Goal: Transaction & Acquisition: Purchase product/service

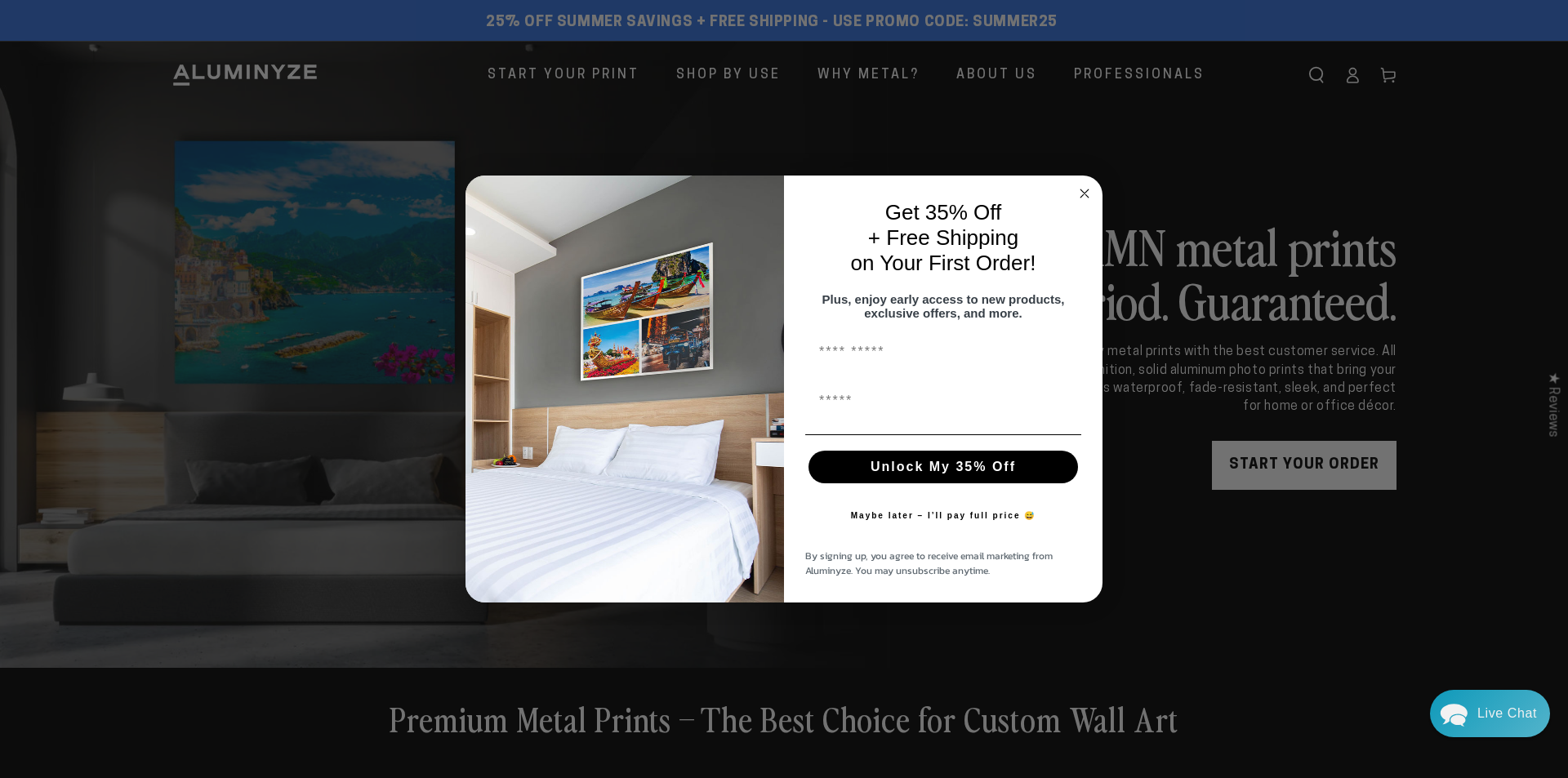
click at [1093, 184] on icon "Close dialog" at bounding box center [1084, 194] width 20 height 20
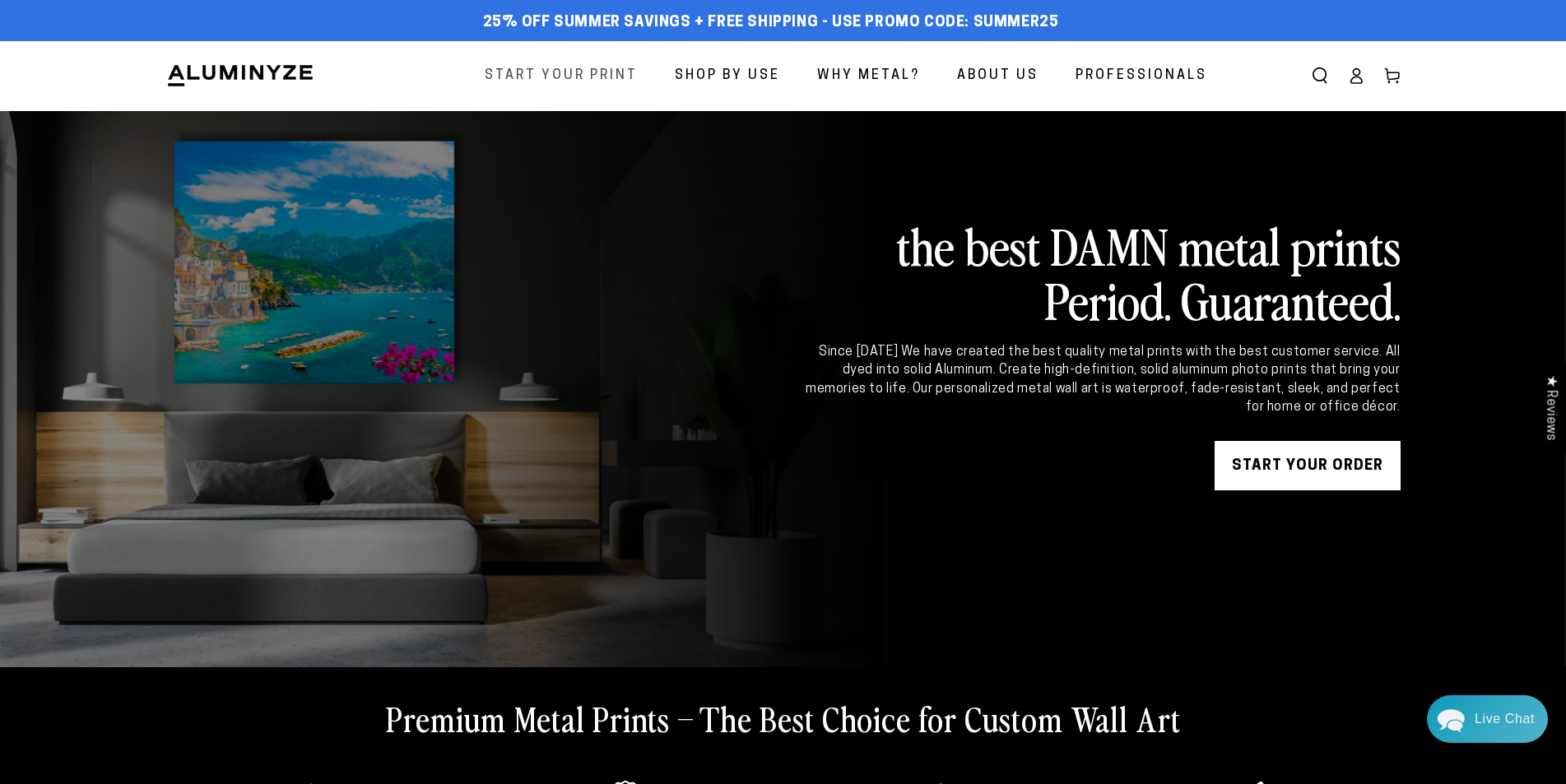
click at [598, 74] on span "Start Your Print" at bounding box center [562, 76] width 153 height 24
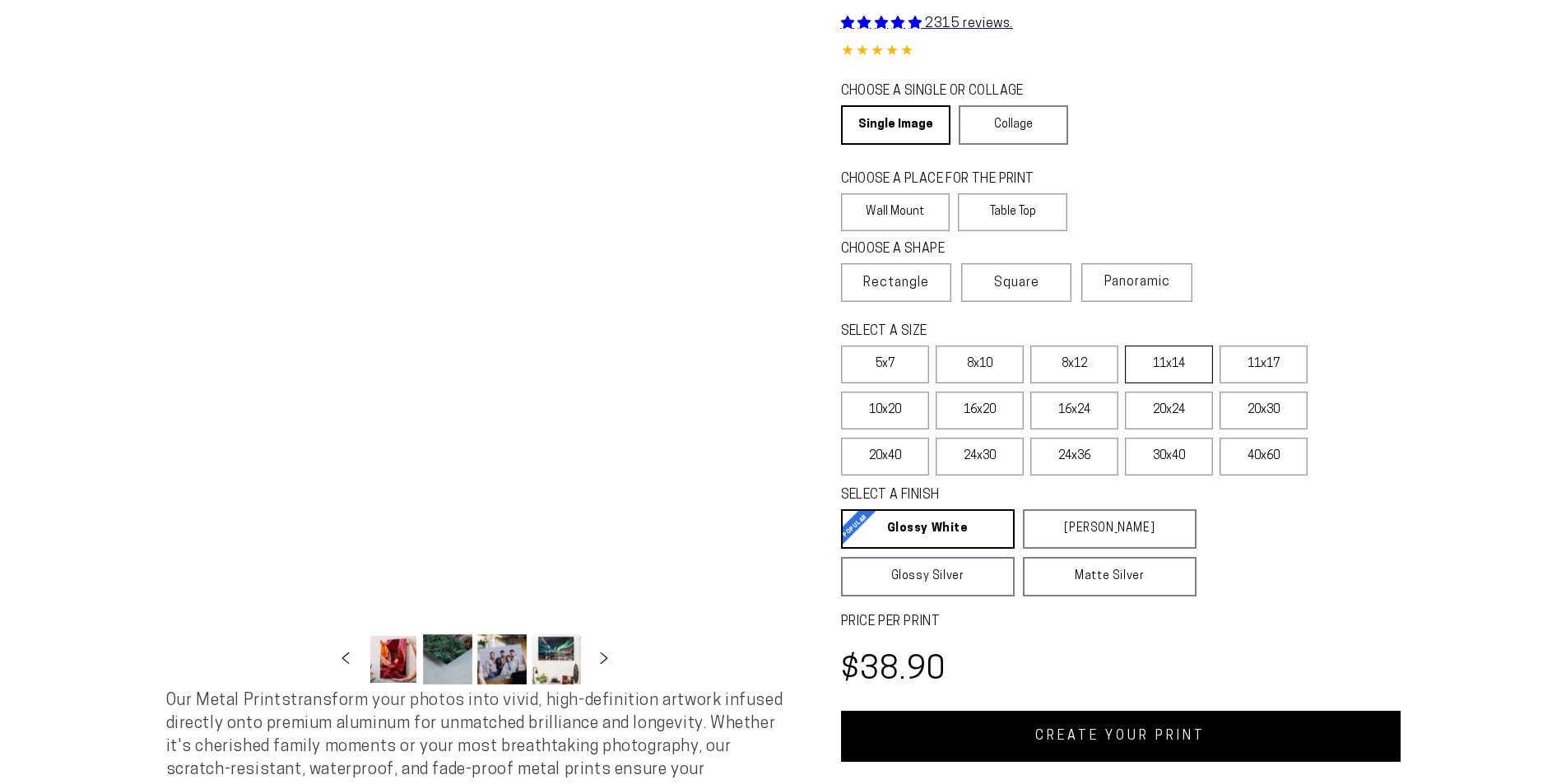
scroll to position [361, 0]
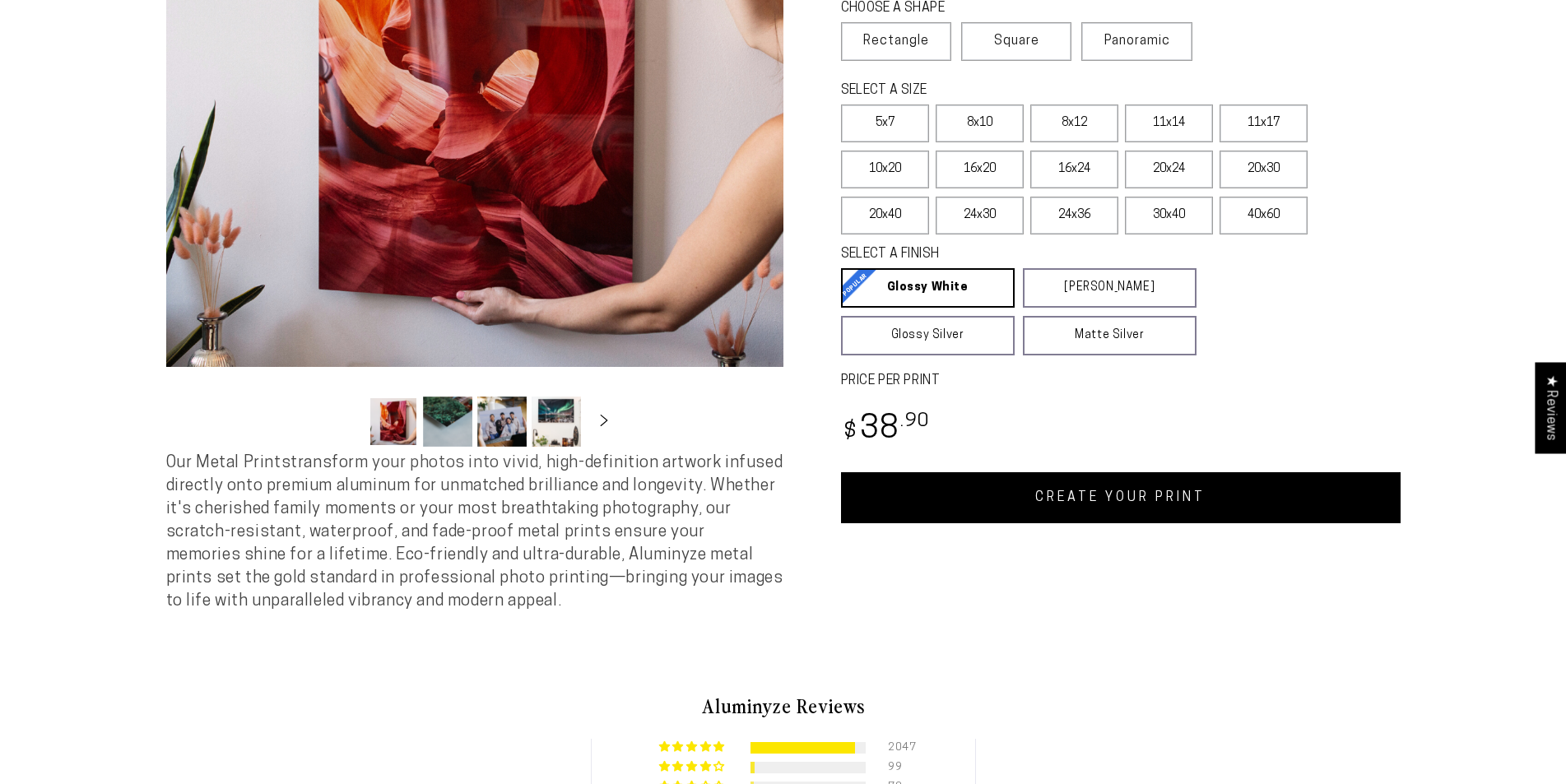
select select "**********"
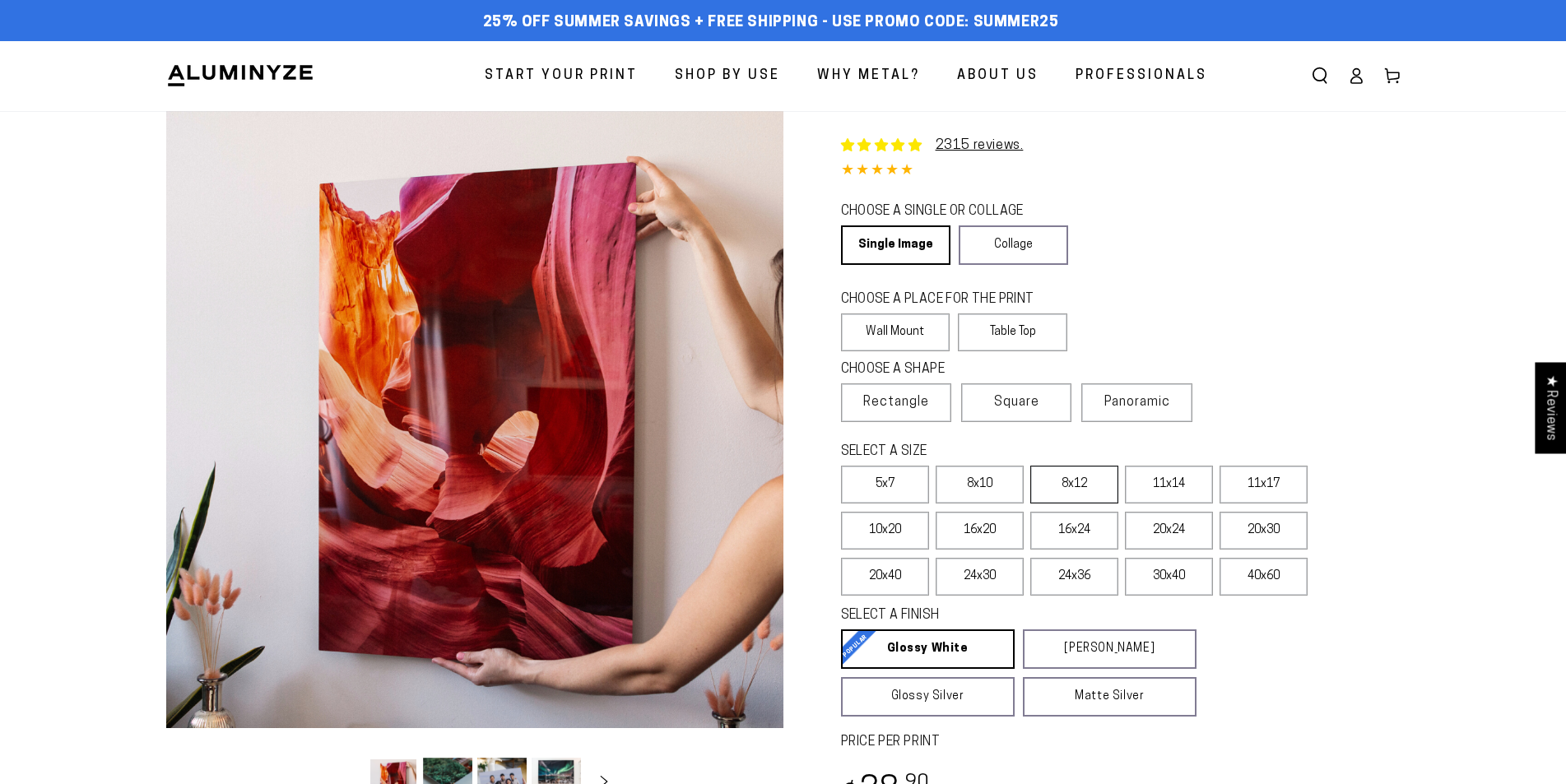
scroll to position [0, 0]
click at [989, 233] on link "Collage" at bounding box center [1013, 245] width 109 height 39
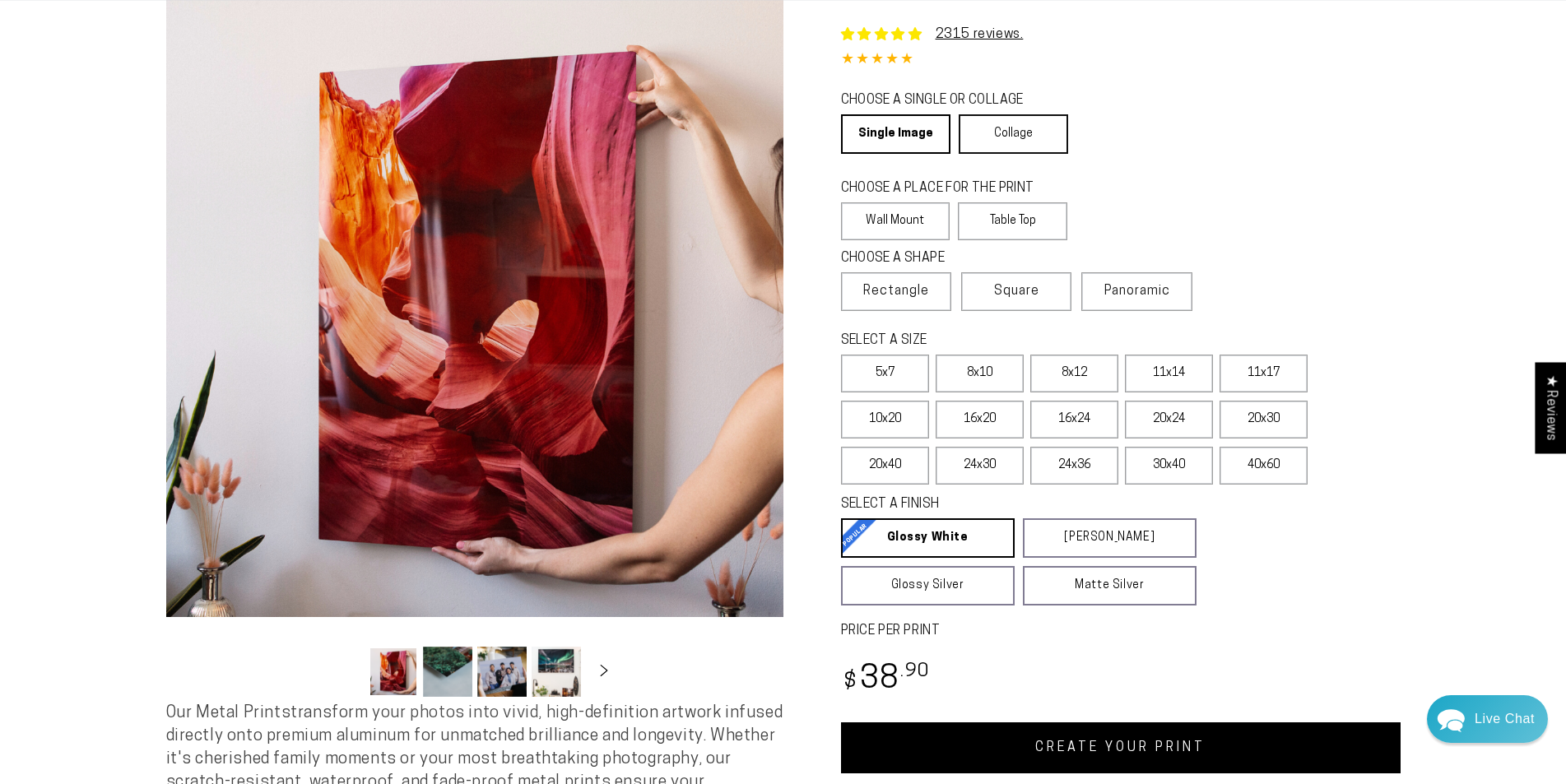
scroll to position [329, 0]
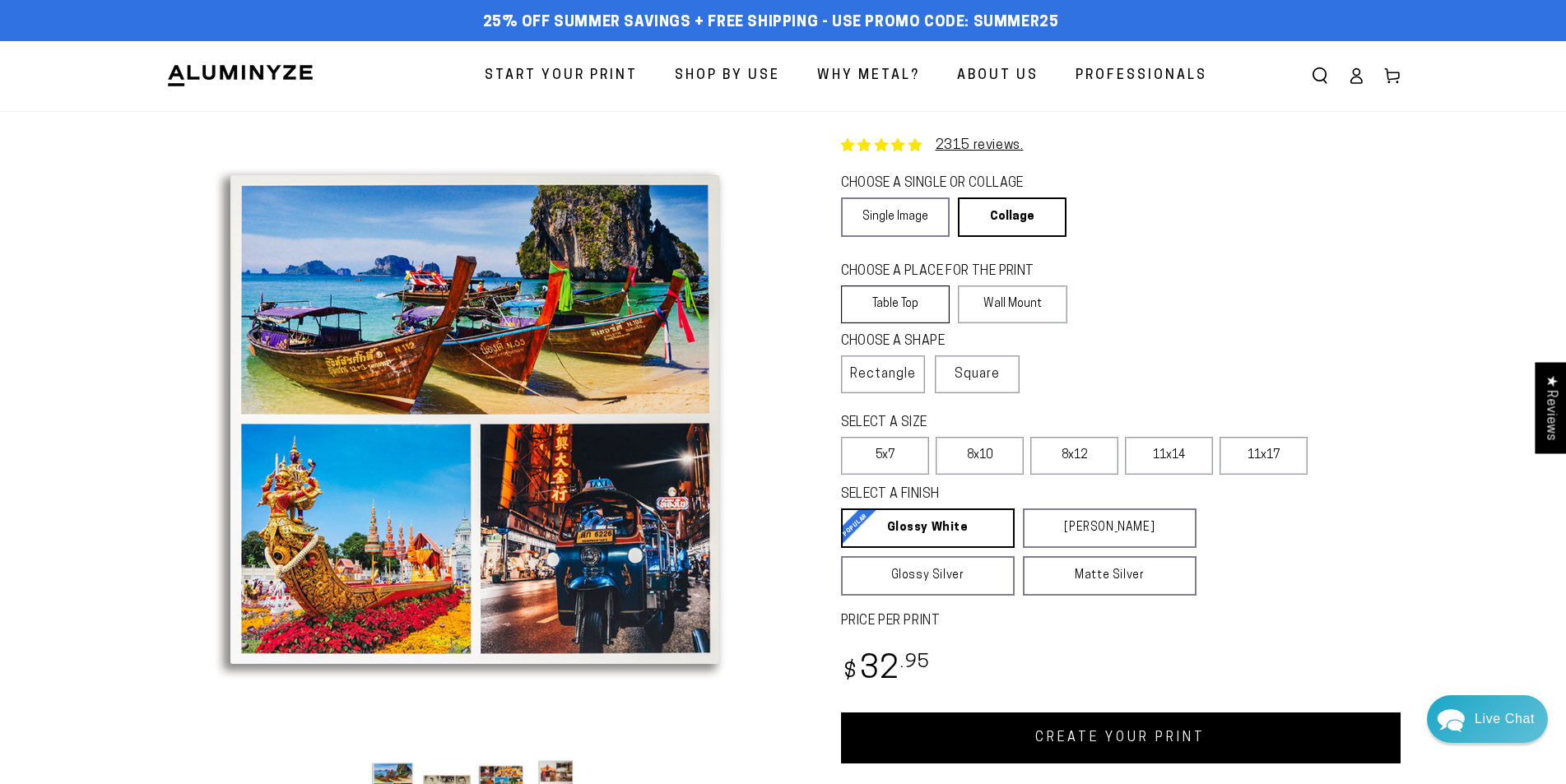
click at [929, 307] on label "Table Top" at bounding box center [895, 305] width 109 height 38
click at [985, 460] on label "8x10" at bounding box center [980, 456] width 88 height 38
click at [1078, 459] on label "8x12" at bounding box center [1074, 456] width 88 height 38
click at [1000, 455] on label "8x10" at bounding box center [980, 456] width 88 height 38
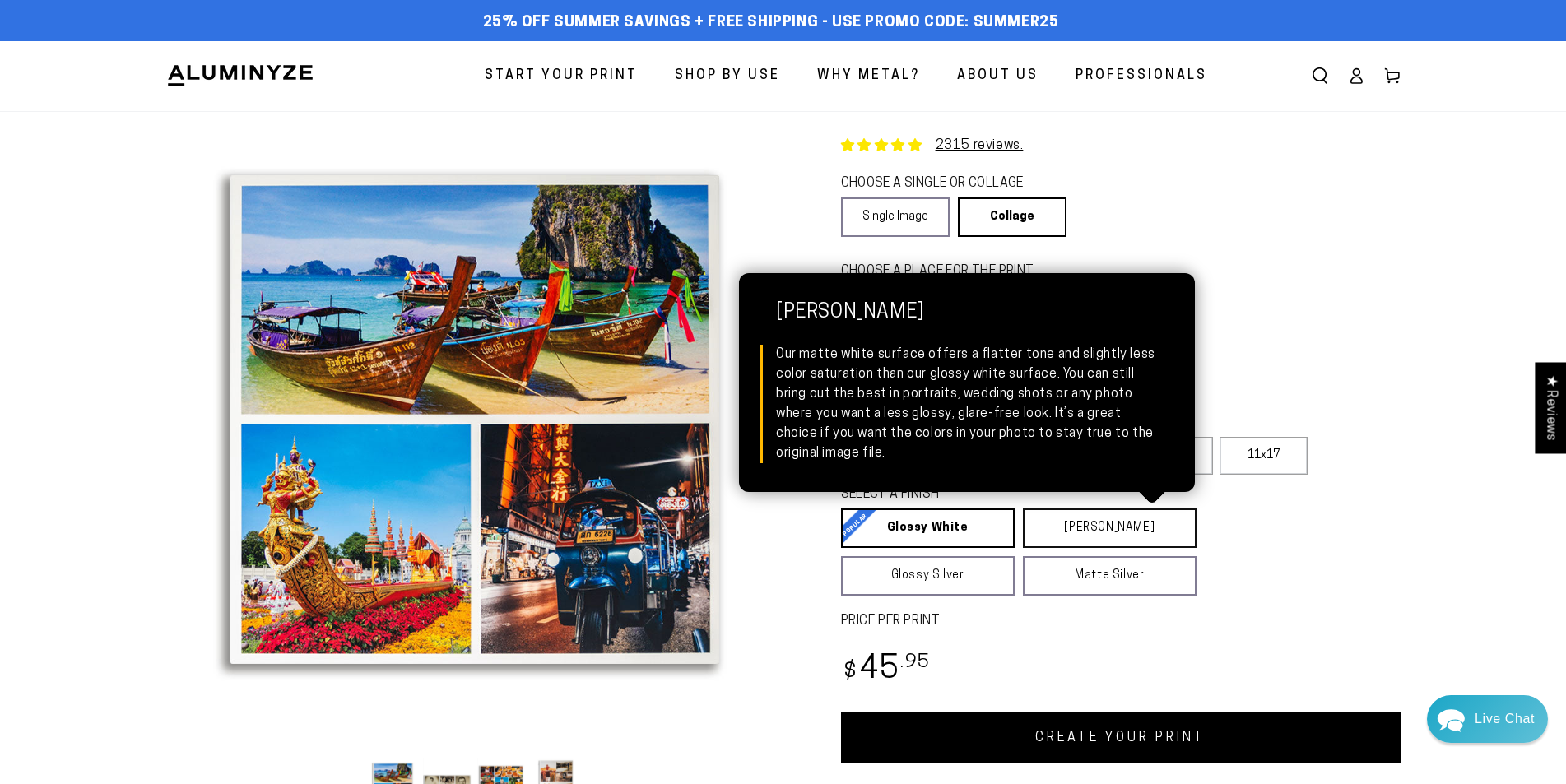
click at [1136, 529] on link "[PERSON_NAME] Matte White Our matte white surface offers a flatter tone and sli…" at bounding box center [1111, 528] width 174 height 39
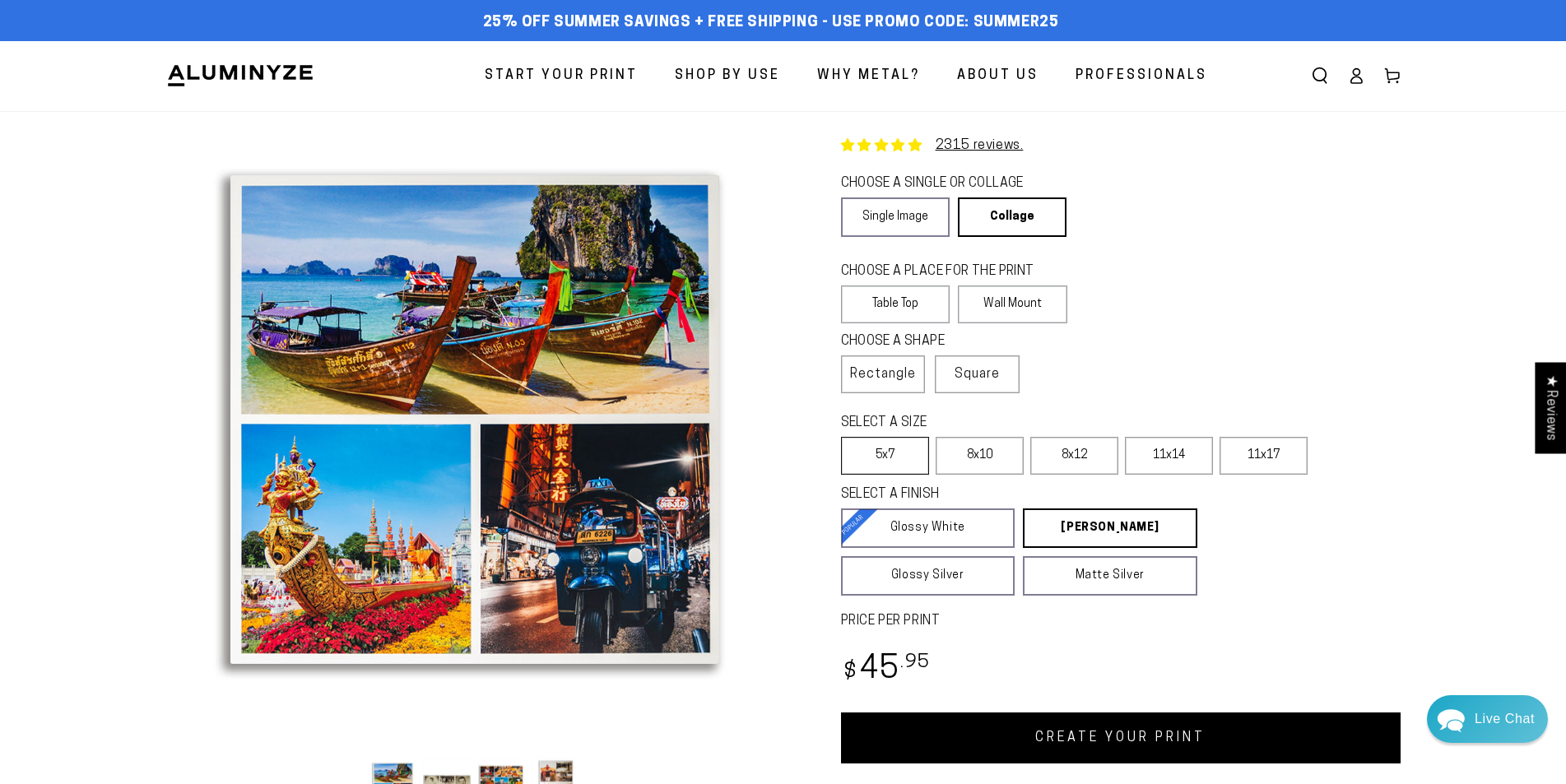
click at [896, 457] on label "5x7" at bounding box center [885, 456] width 88 height 38
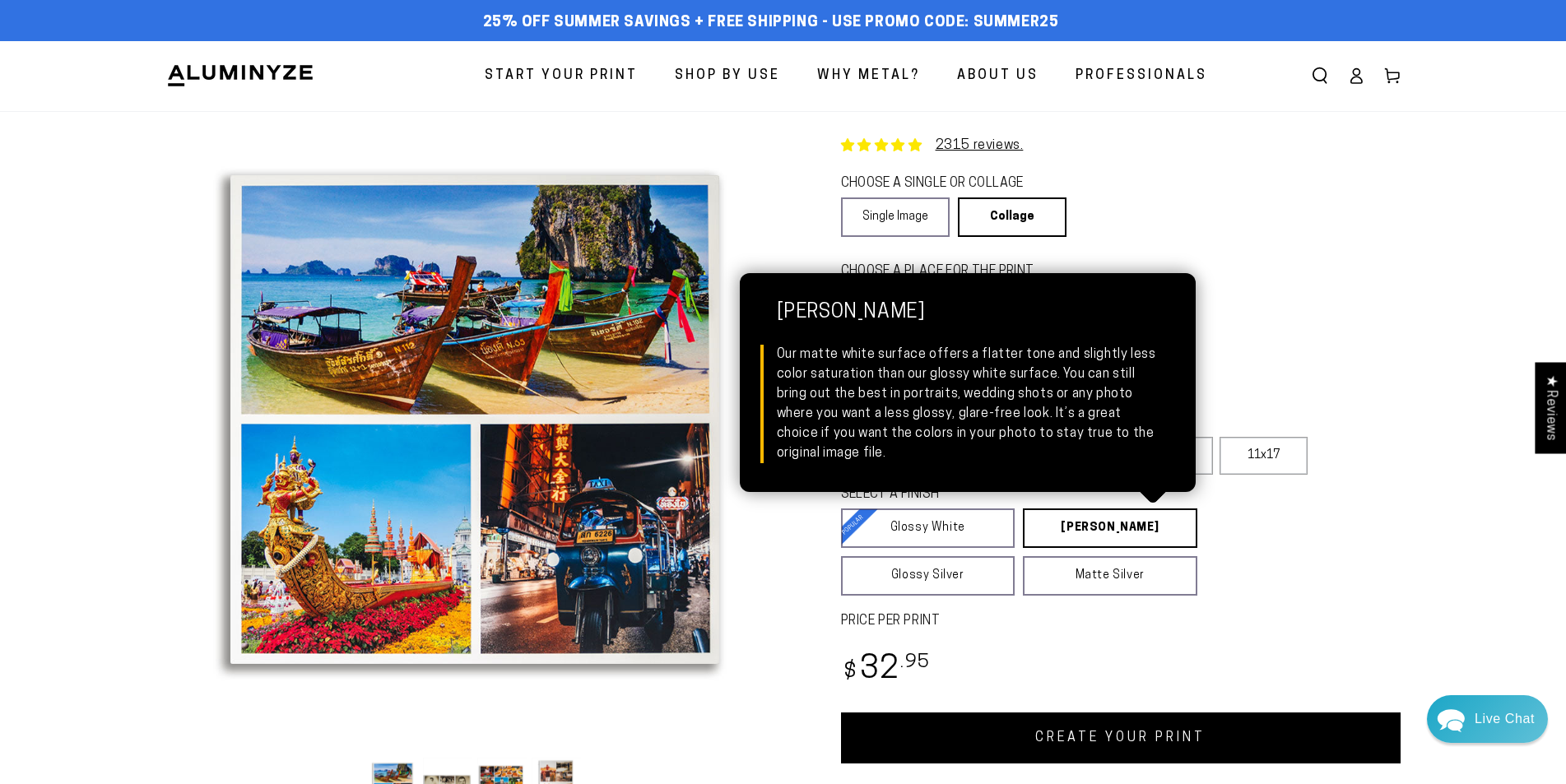
click at [1122, 534] on link "[PERSON_NAME] Matte White Our matte white surface offers a flatter tone and sli…" at bounding box center [1111, 528] width 174 height 39
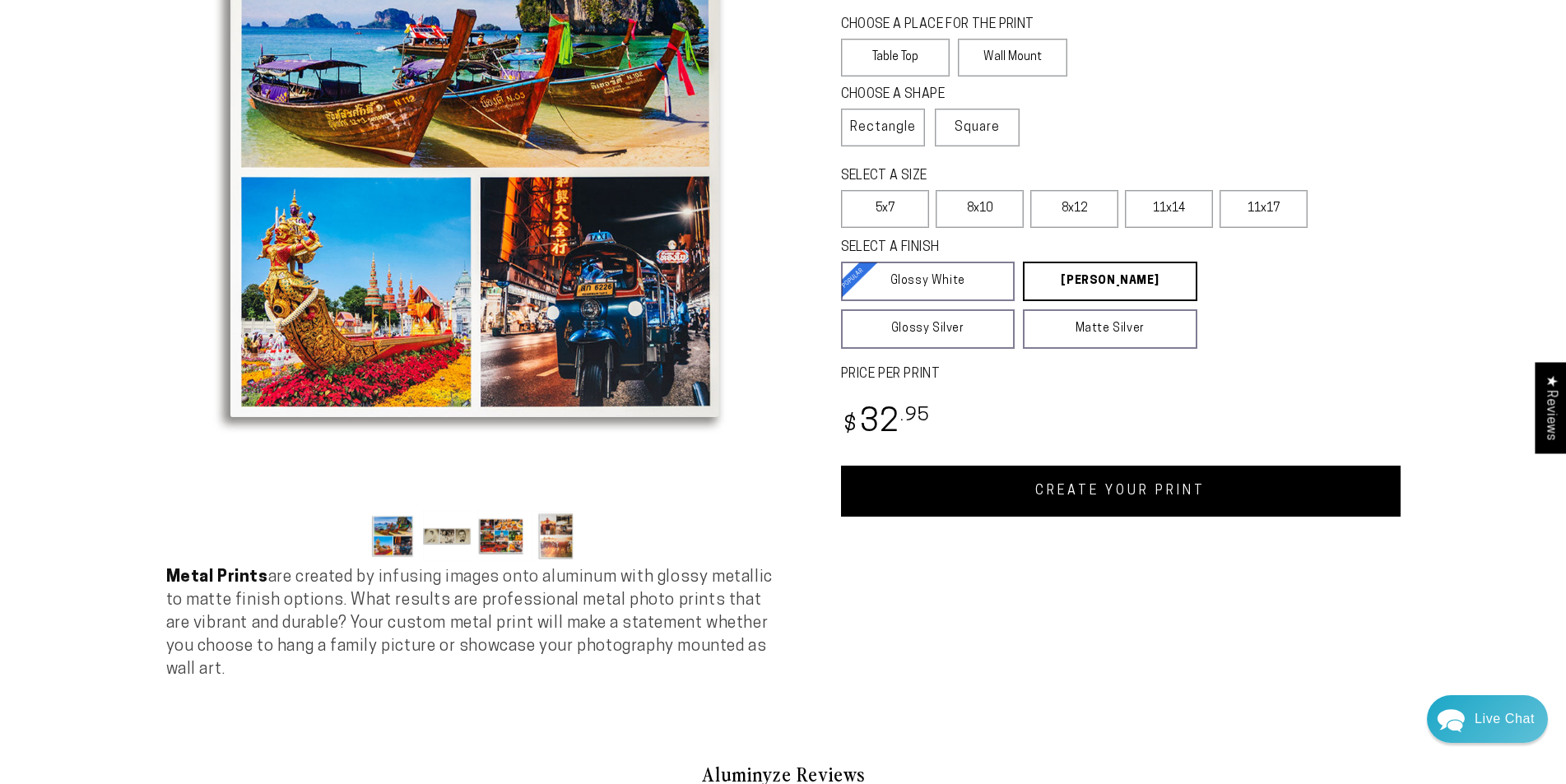
scroll to position [164, 0]
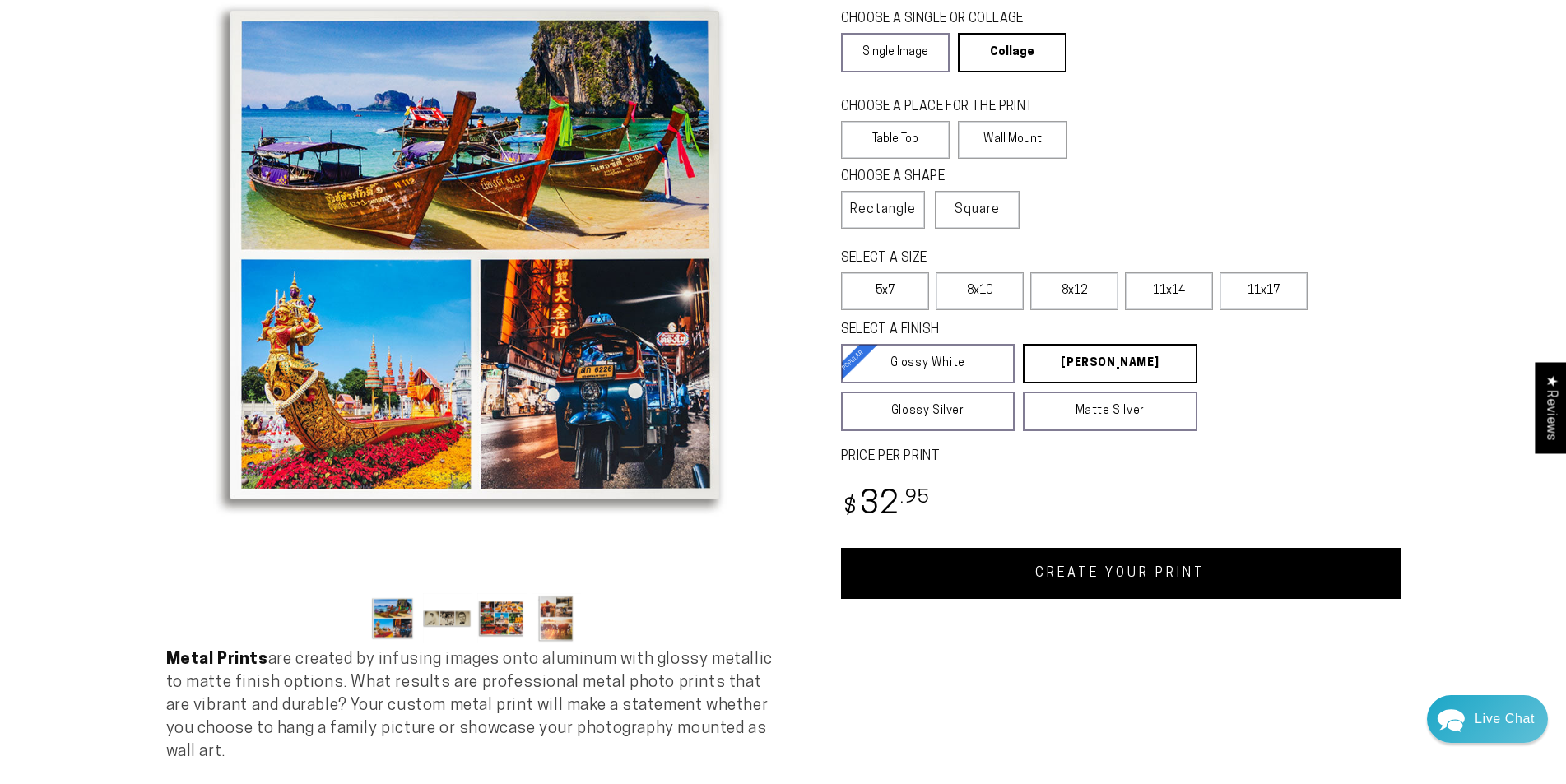
click at [458, 621] on button "Load image 2 in gallery view" at bounding box center [448, 618] width 50 height 50
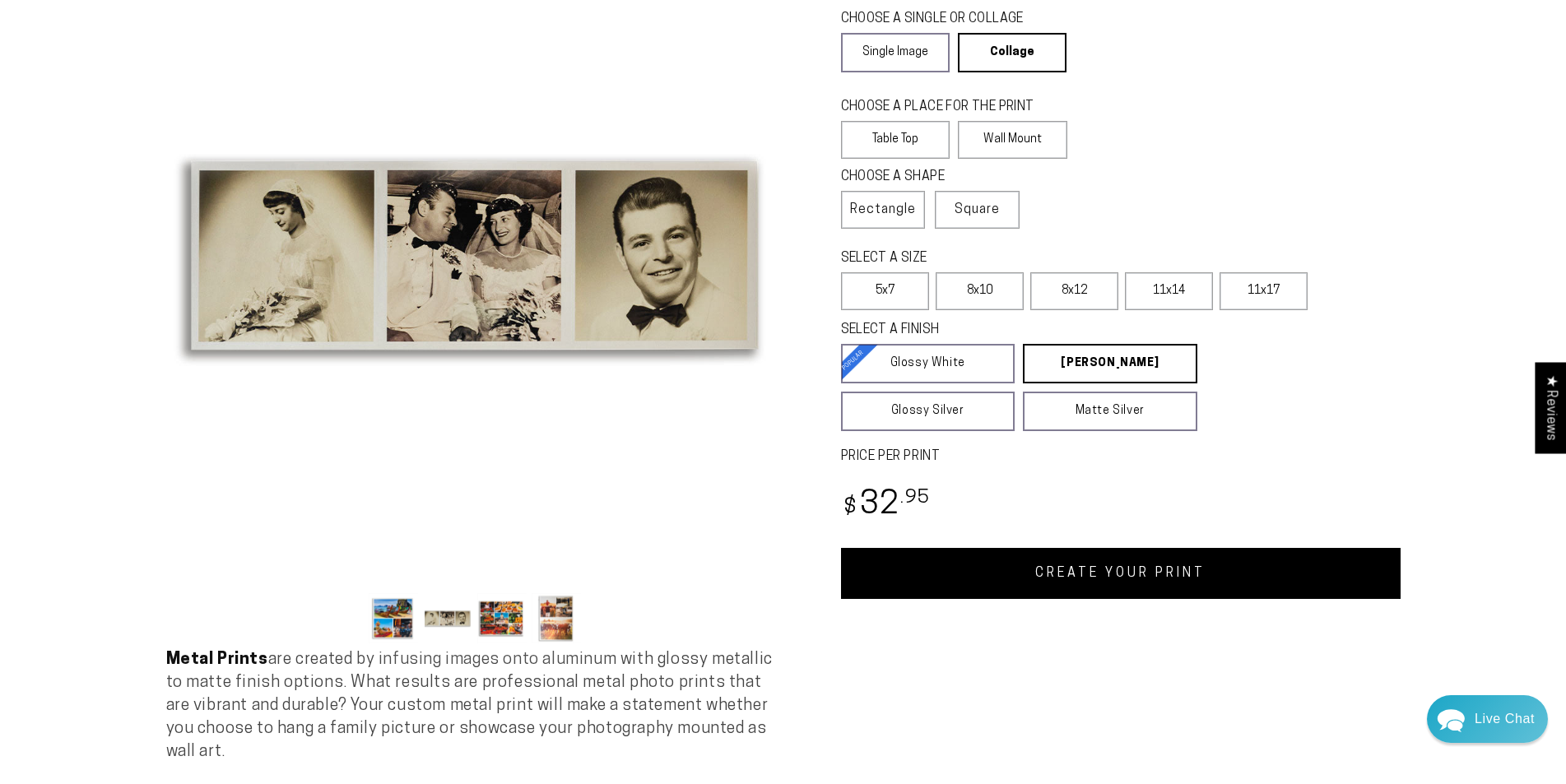
click at [506, 616] on button "Load image 3 in gallery view" at bounding box center [502, 618] width 50 height 50
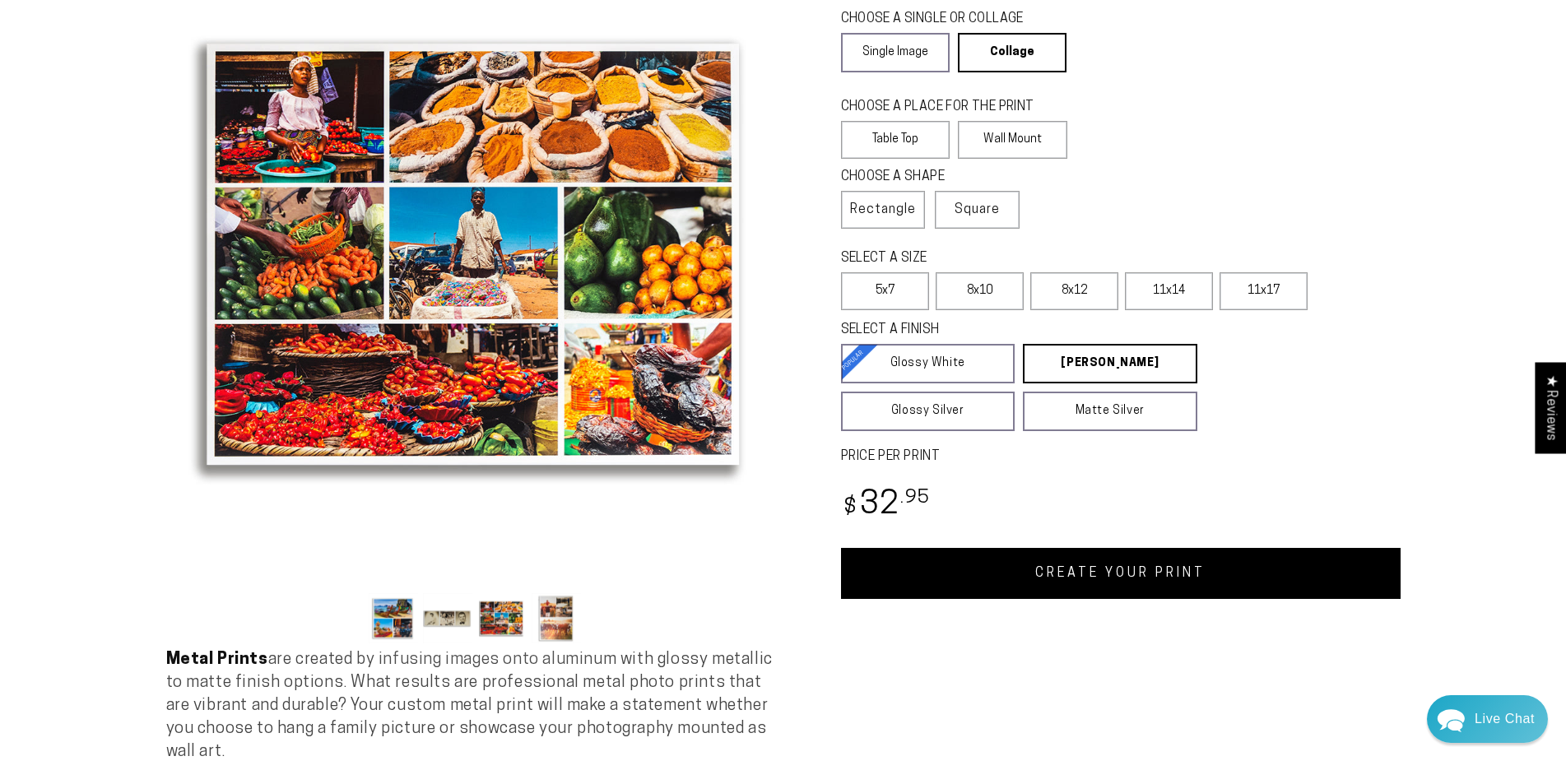
click at [568, 626] on button "Load image 4 in gallery view" at bounding box center [557, 618] width 50 height 50
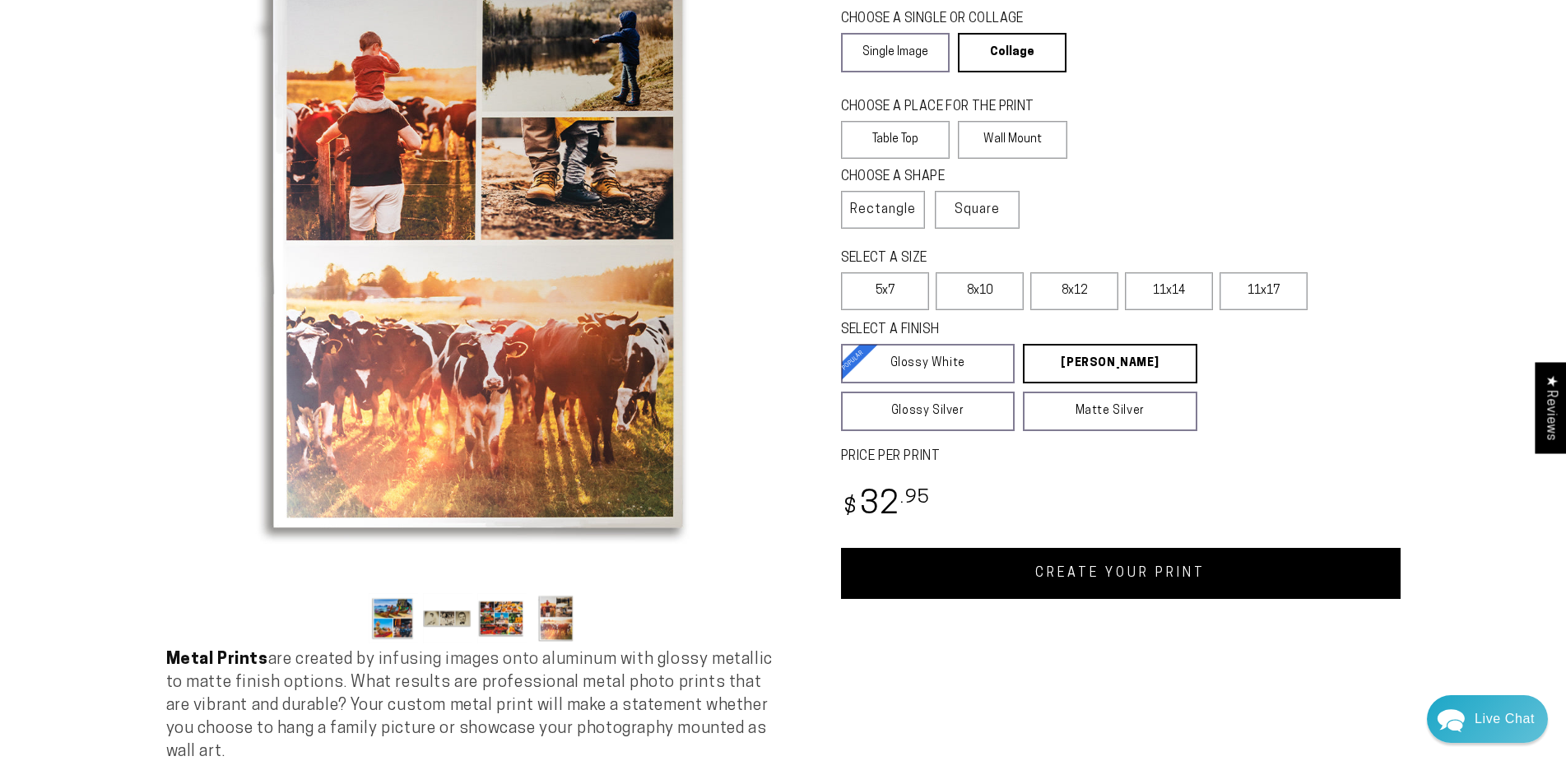
click at [403, 605] on button "Load image 1 in gallery view" at bounding box center [393, 618] width 50 height 50
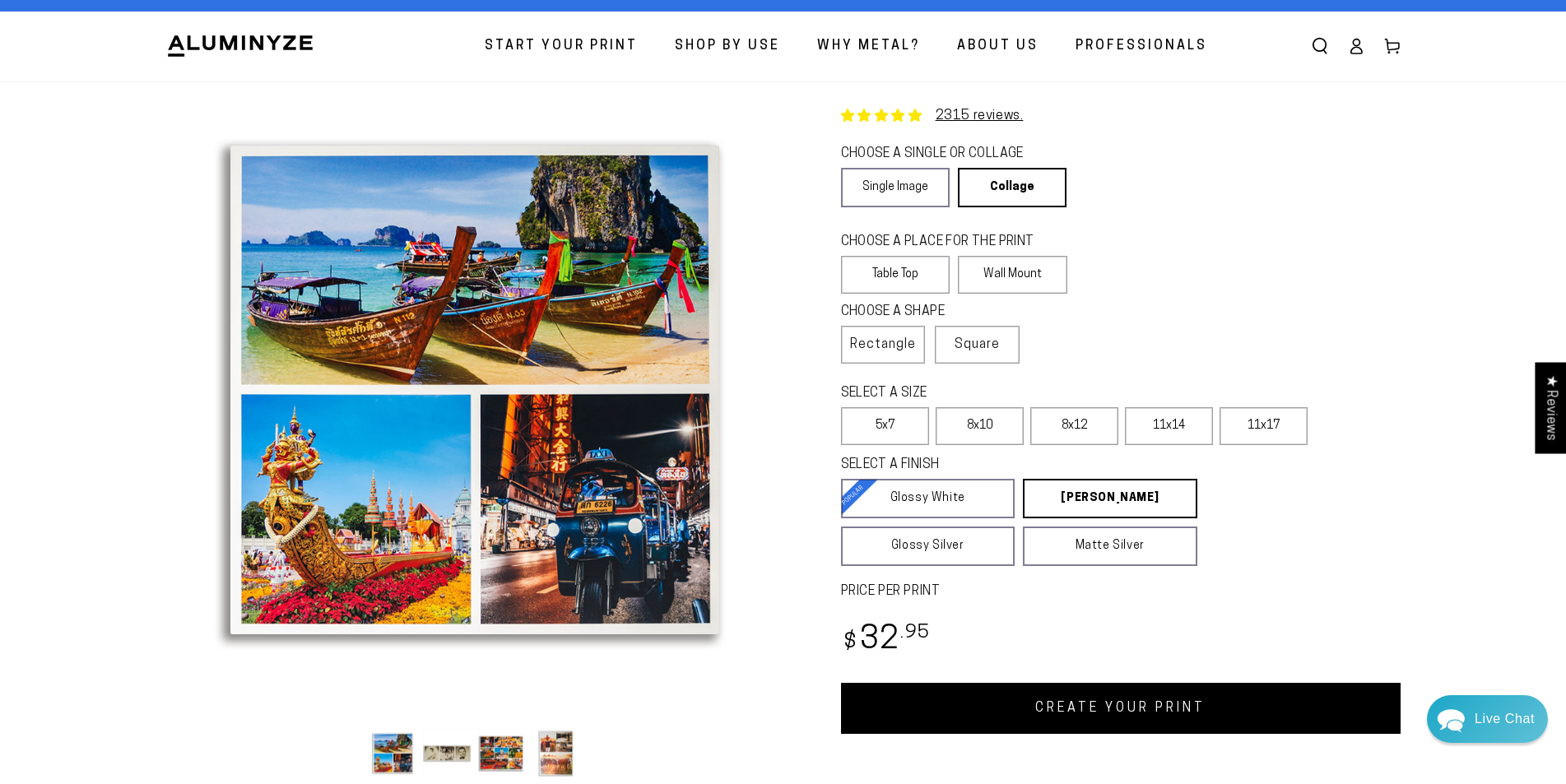
scroll to position [0, 0]
